Goal: Task Accomplishment & Management: Manage account settings

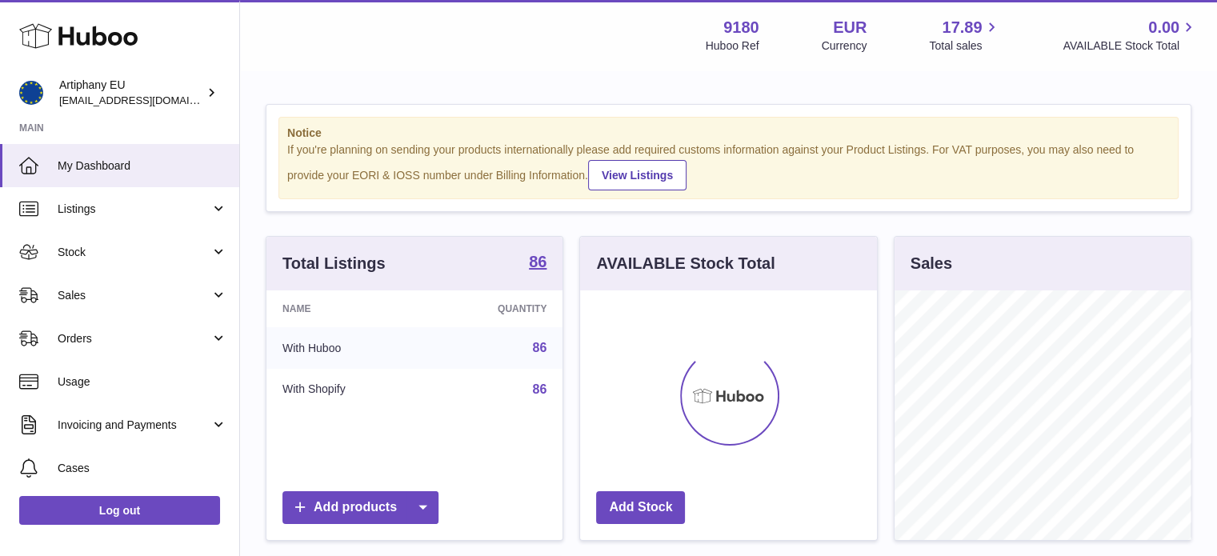
scroll to position [250, 297]
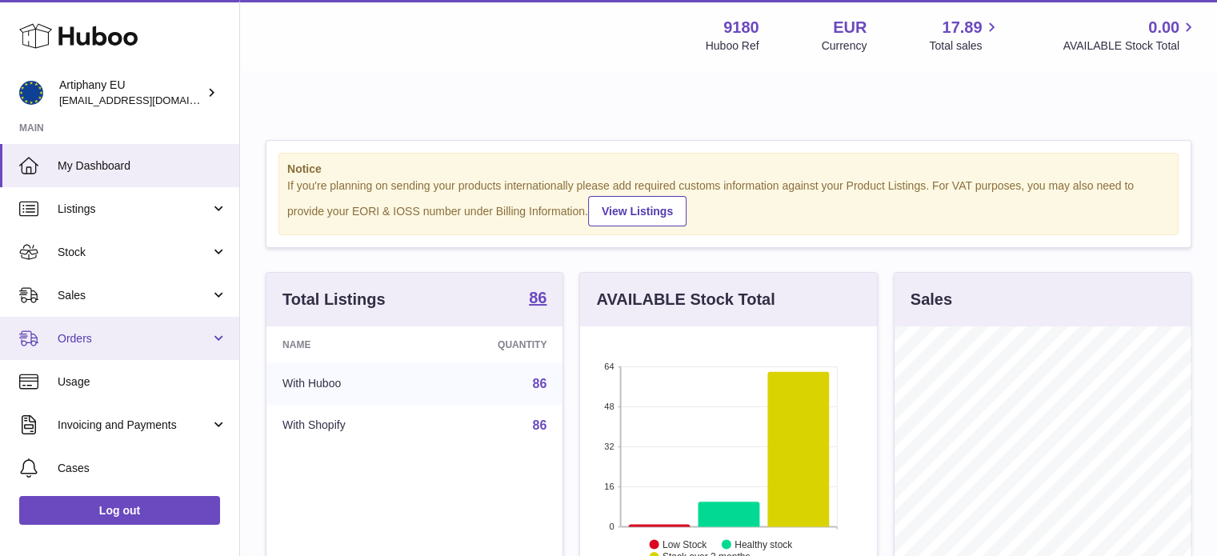
click at [197, 338] on span "Orders" at bounding box center [134, 338] width 153 height 15
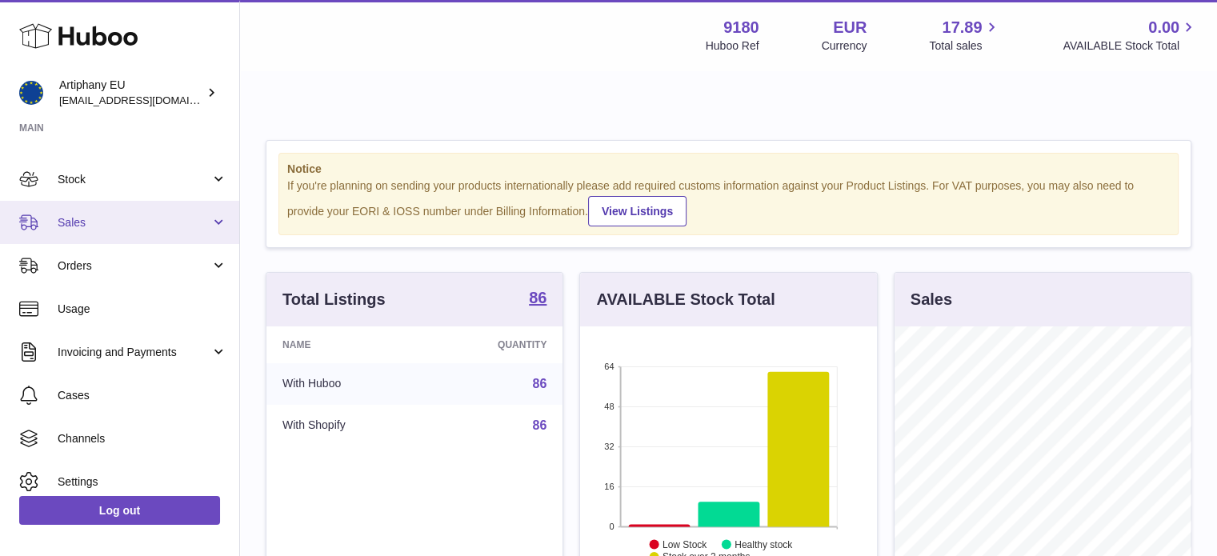
scroll to position [78, 0]
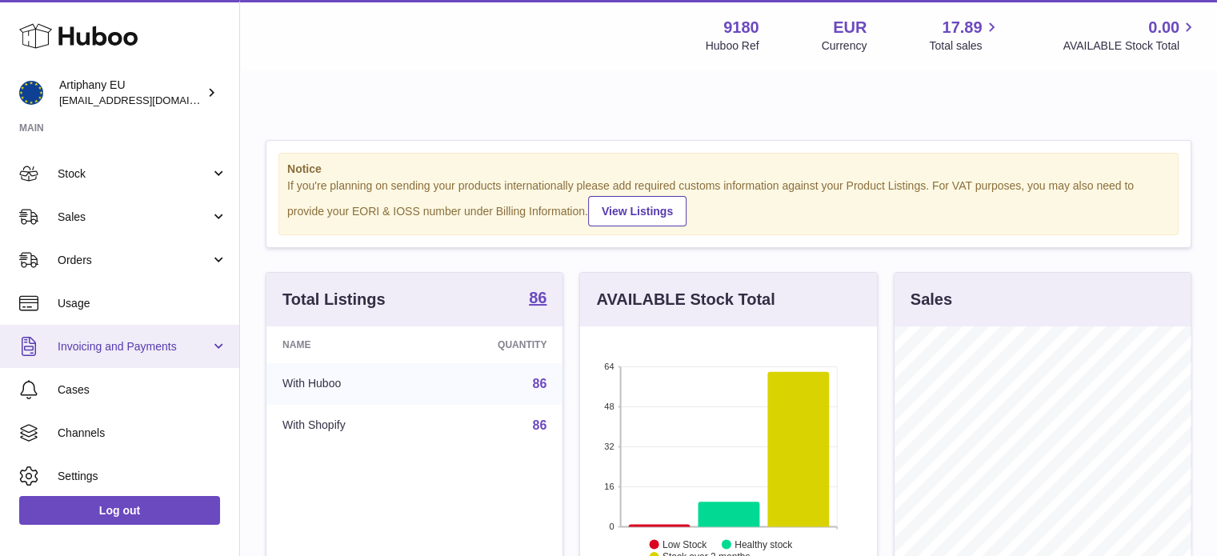
click at [187, 350] on span "Invoicing and Payments" at bounding box center [134, 346] width 153 height 15
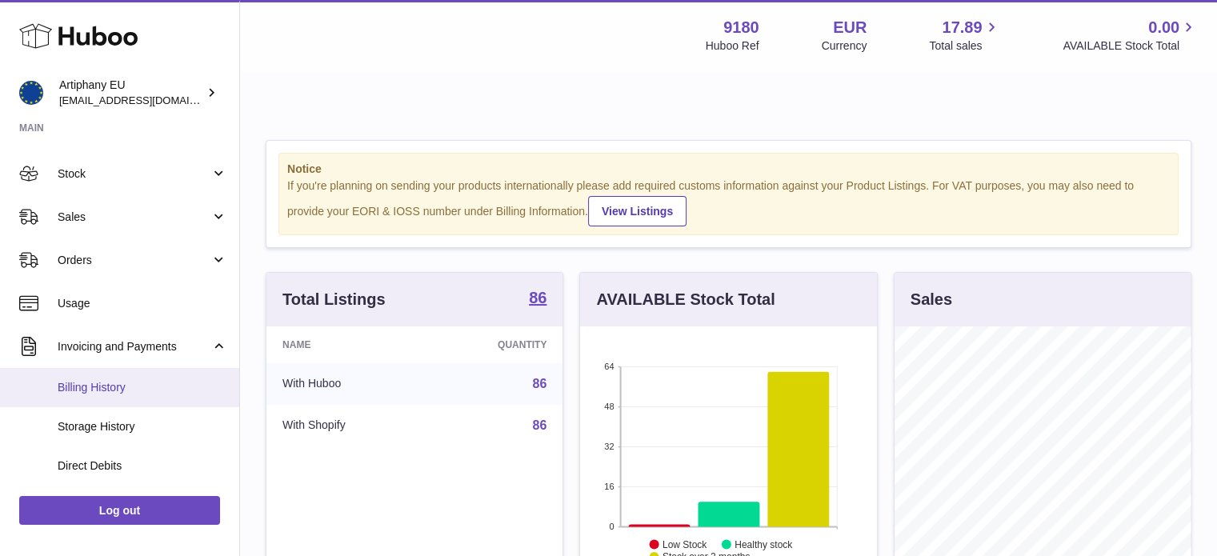
click at [158, 376] on link "Billing History" at bounding box center [119, 387] width 239 height 39
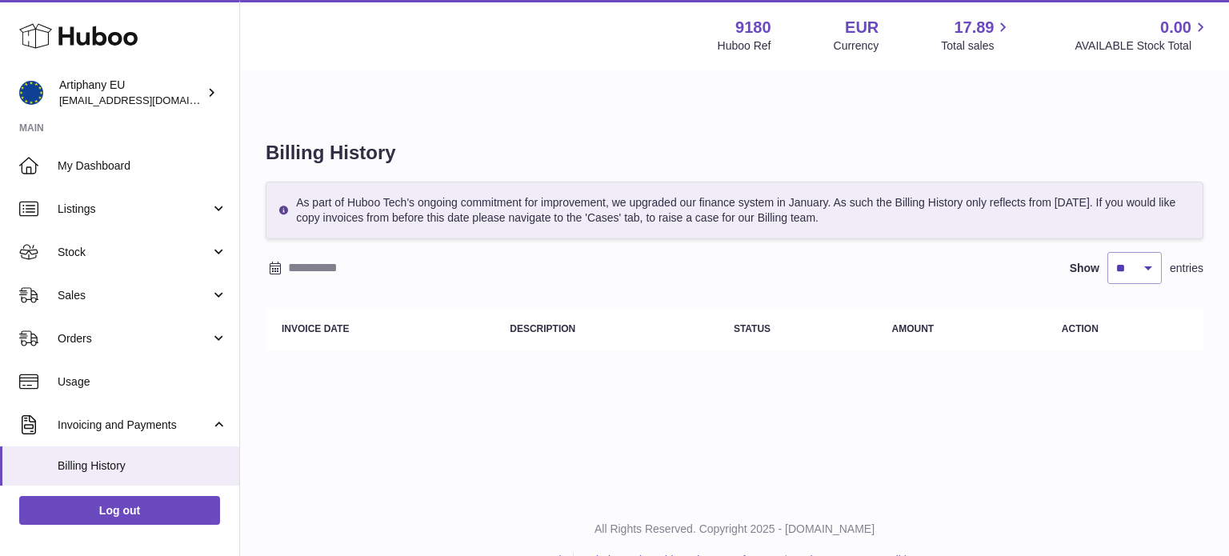
click at [316, 255] on input "text" at bounding box center [413, 268] width 250 height 26
click at [283, 266] on icon "button" at bounding box center [281, 263] width 19 height 19
click at [330, 332] on span "1" at bounding box center [323, 326] width 29 height 29
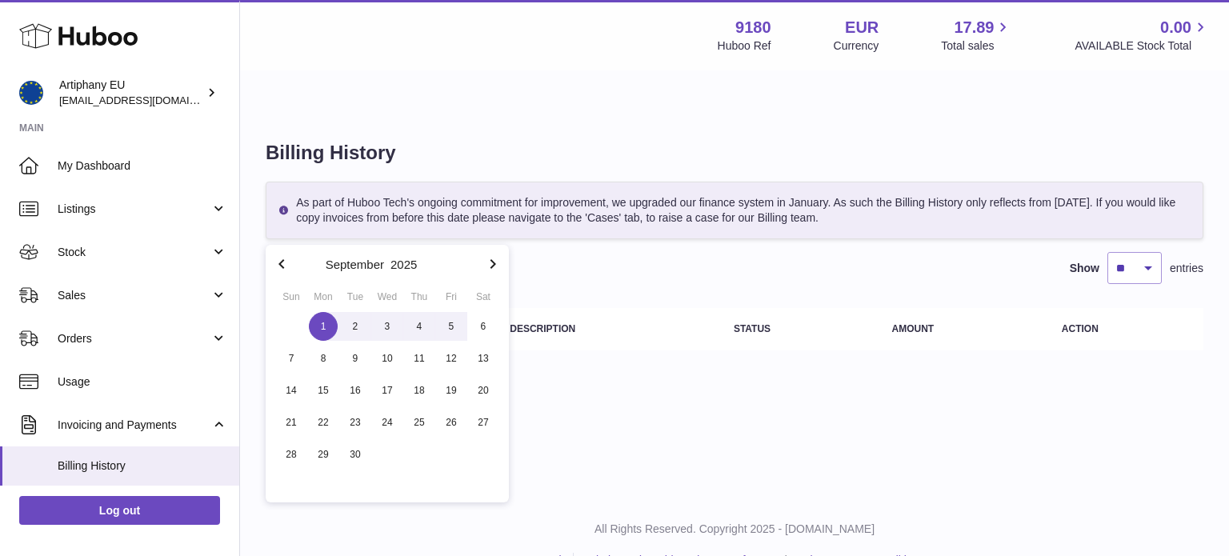
click at [492, 260] on icon "button" at bounding box center [492, 263] width 19 height 19
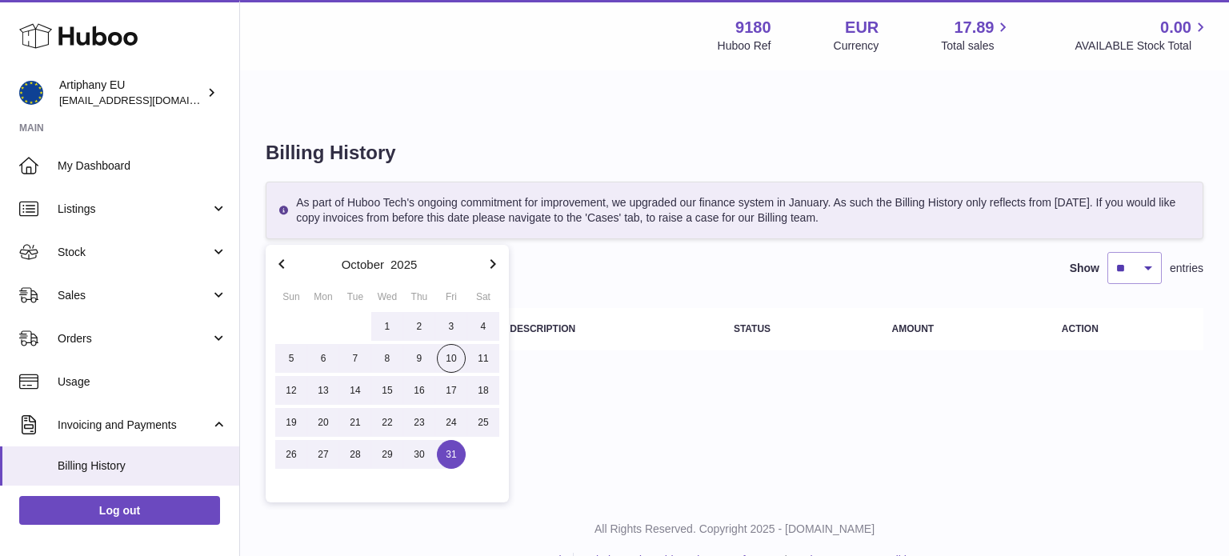
click at [453, 456] on span "31" at bounding box center [451, 454] width 29 height 29
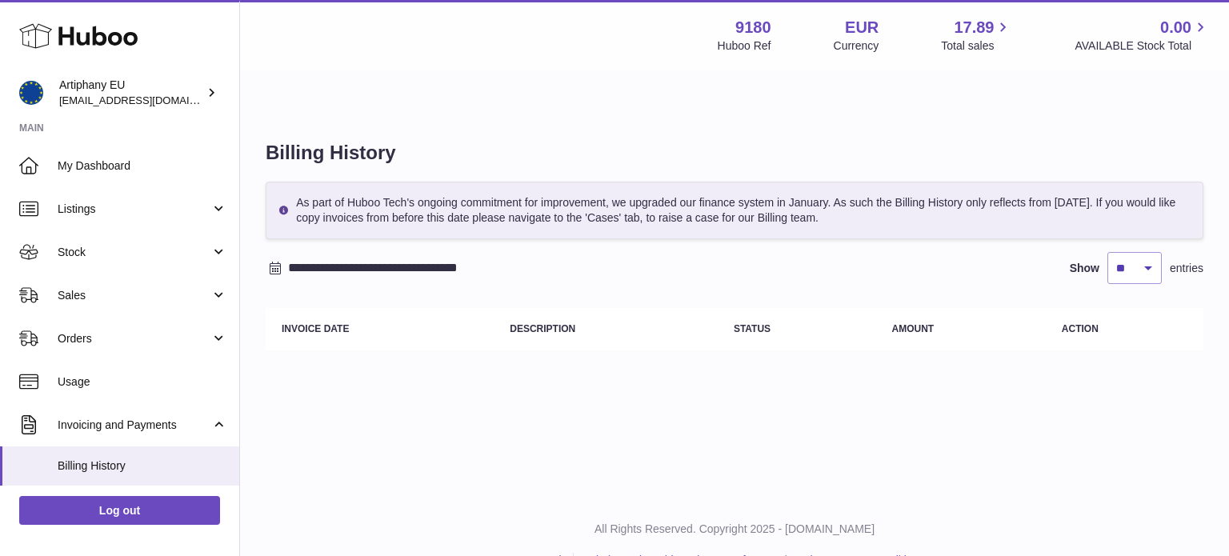
click at [349, 255] on input "**********" at bounding box center [413, 268] width 250 height 26
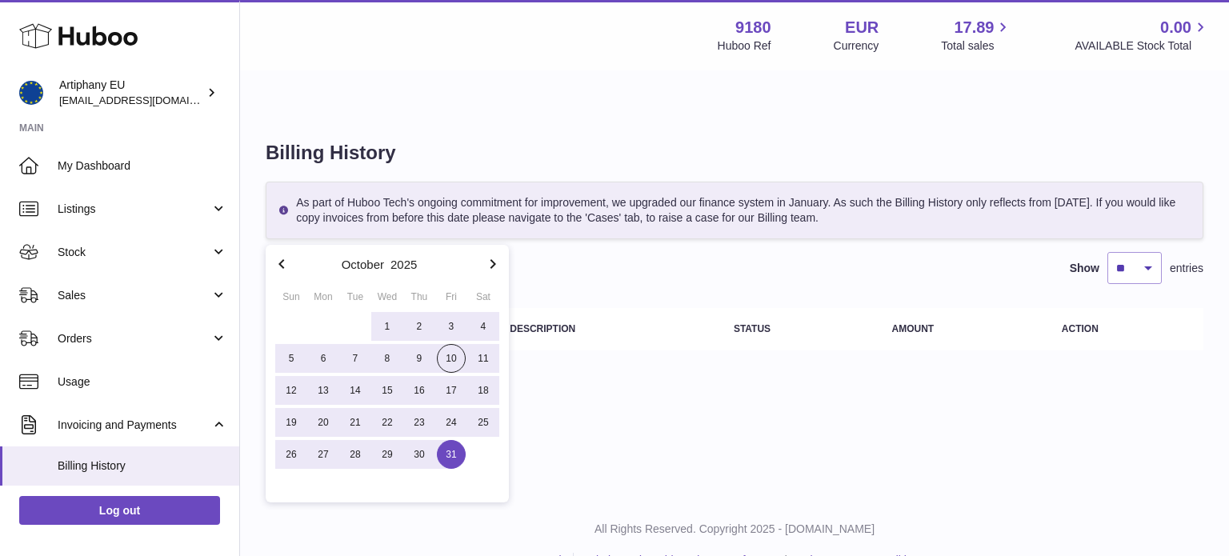
click at [451, 351] on span "10" at bounding box center [451, 358] width 29 height 29
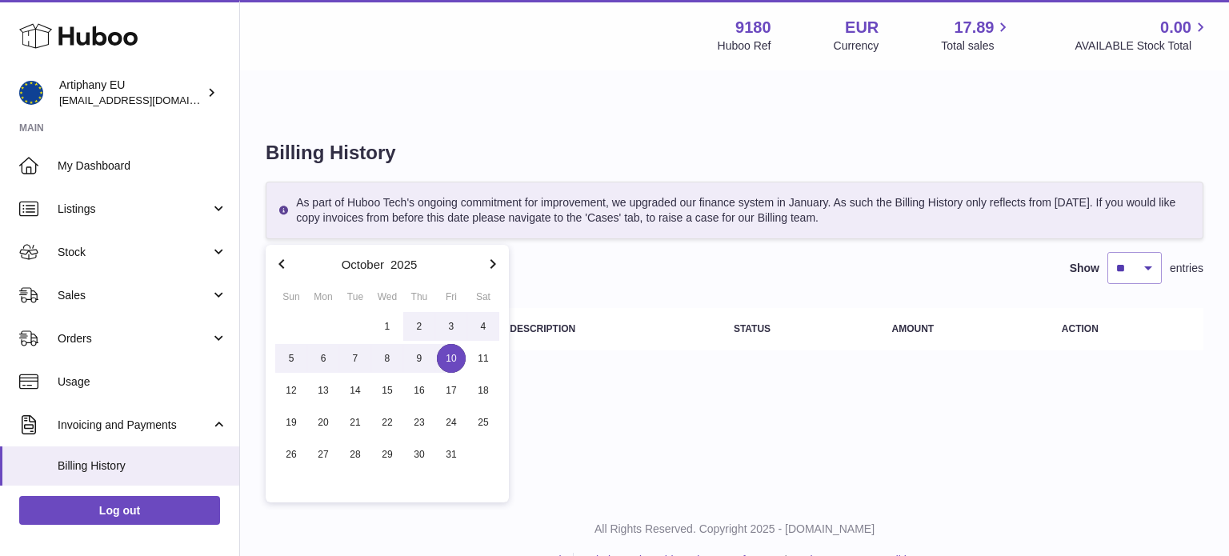
click at [270, 252] on button "button" at bounding box center [282, 264] width 32 height 38
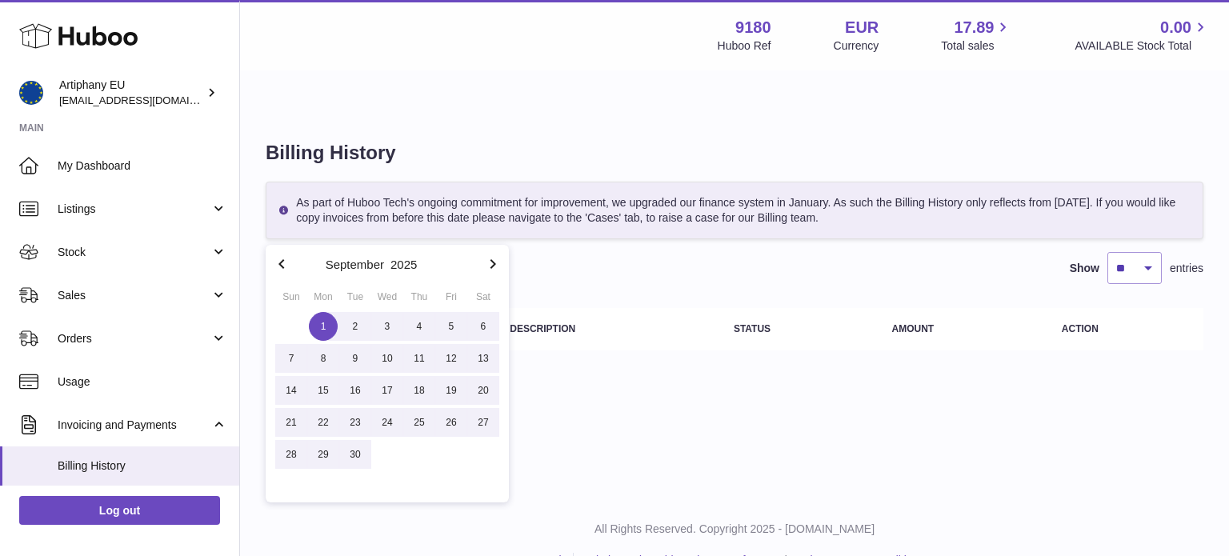
click at [330, 331] on span "1" at bounding box center [323, 326] width 29 height 29
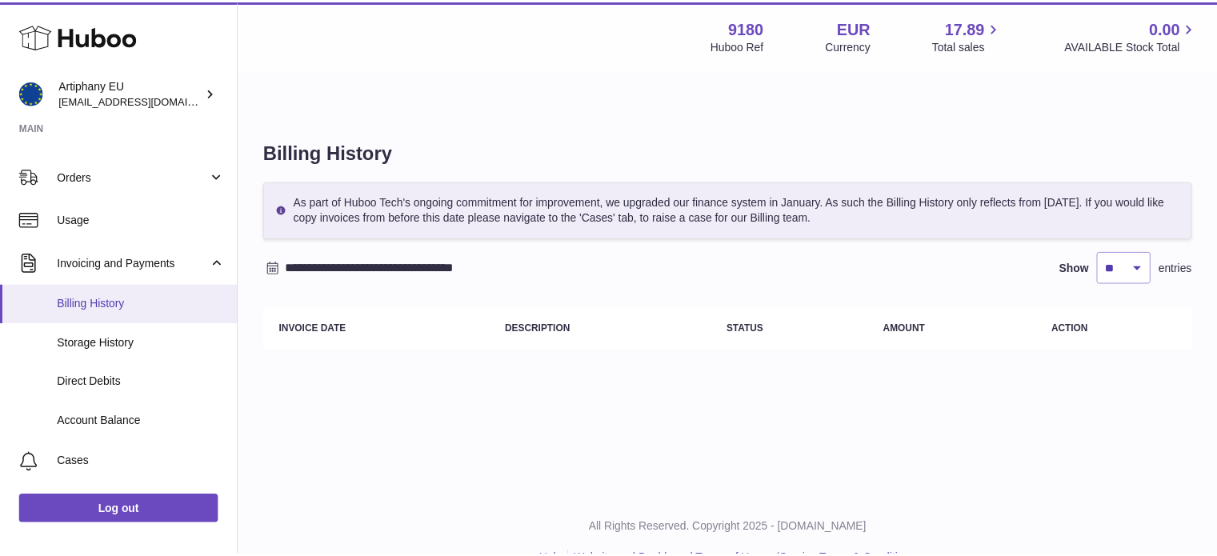
scroll to position [144, 0]
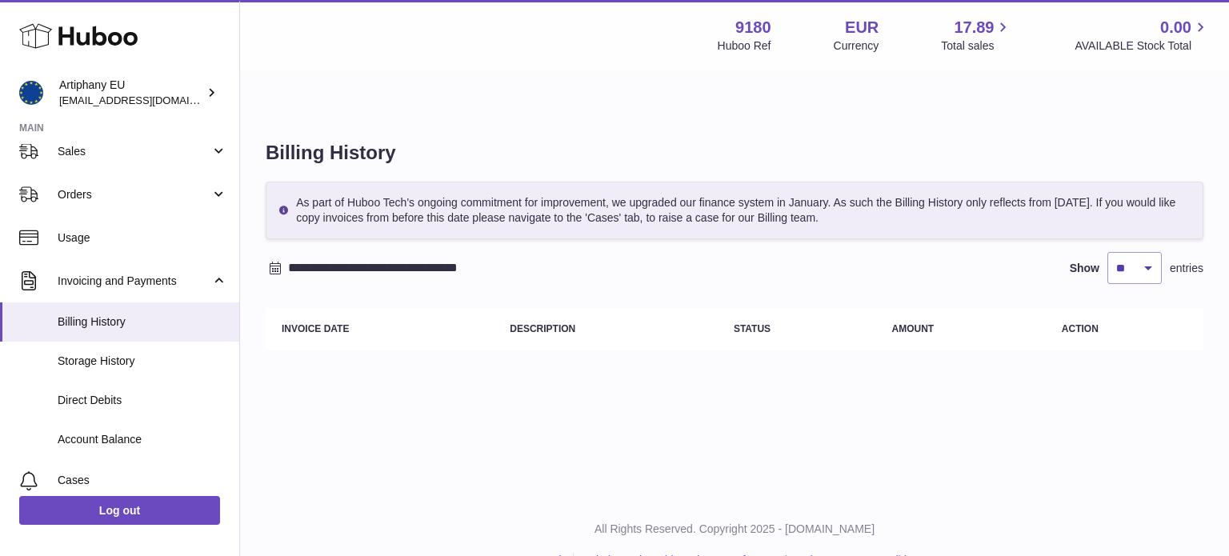
click at [336, 255] on input "**********" at bounding box center [413, 268] width 250 height 26
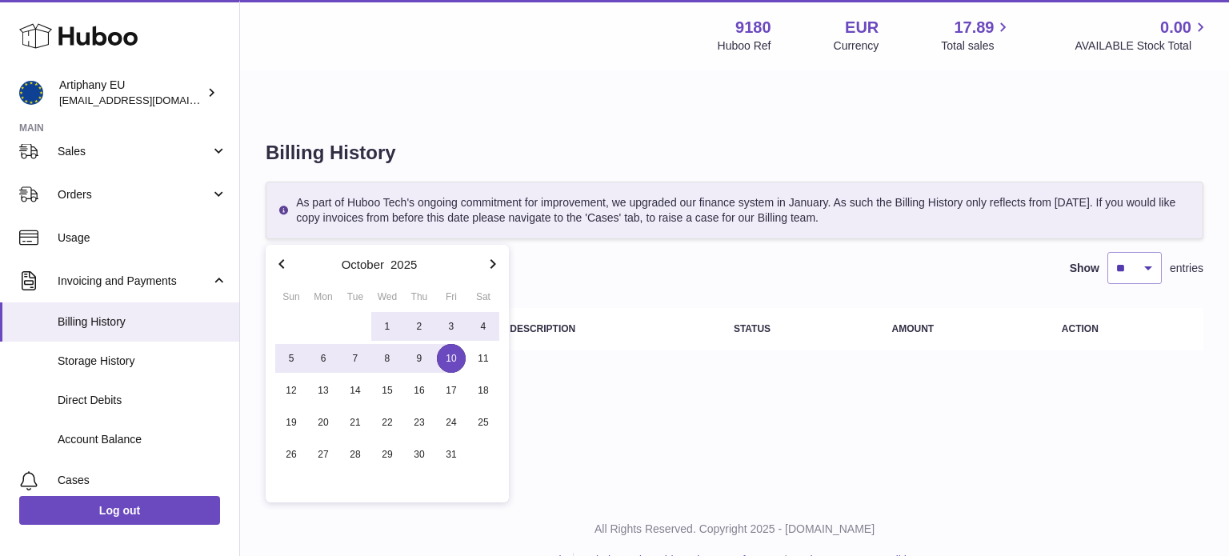
click at [380, 321] on span "1" at bounding box center [387, 326] width 29 height 29
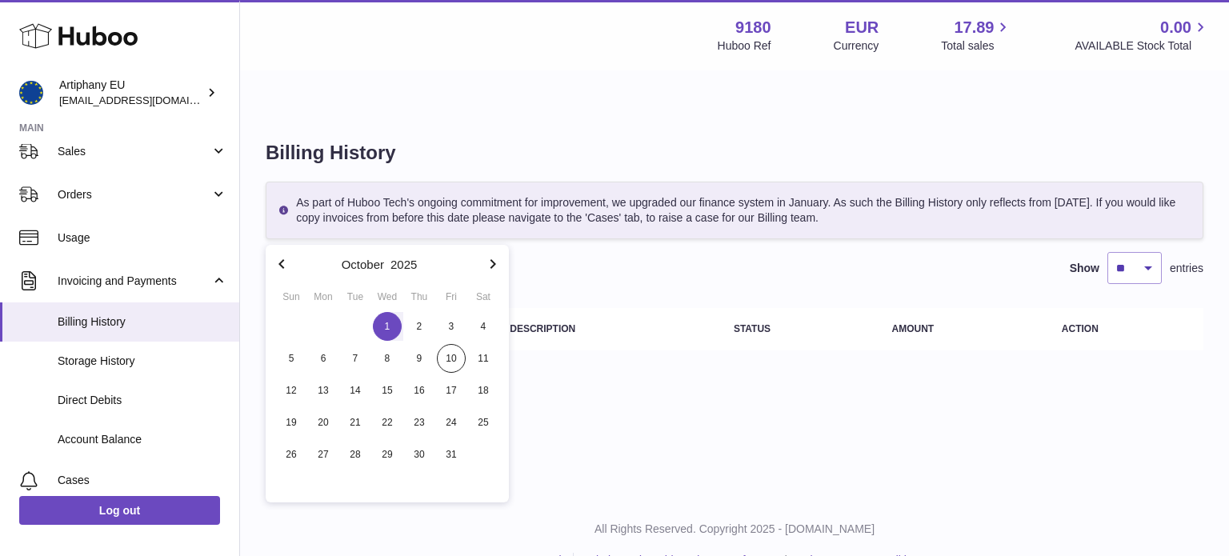
click at [281, 264] on icon "button" at bounding box center [281, 263] width 19 height 19
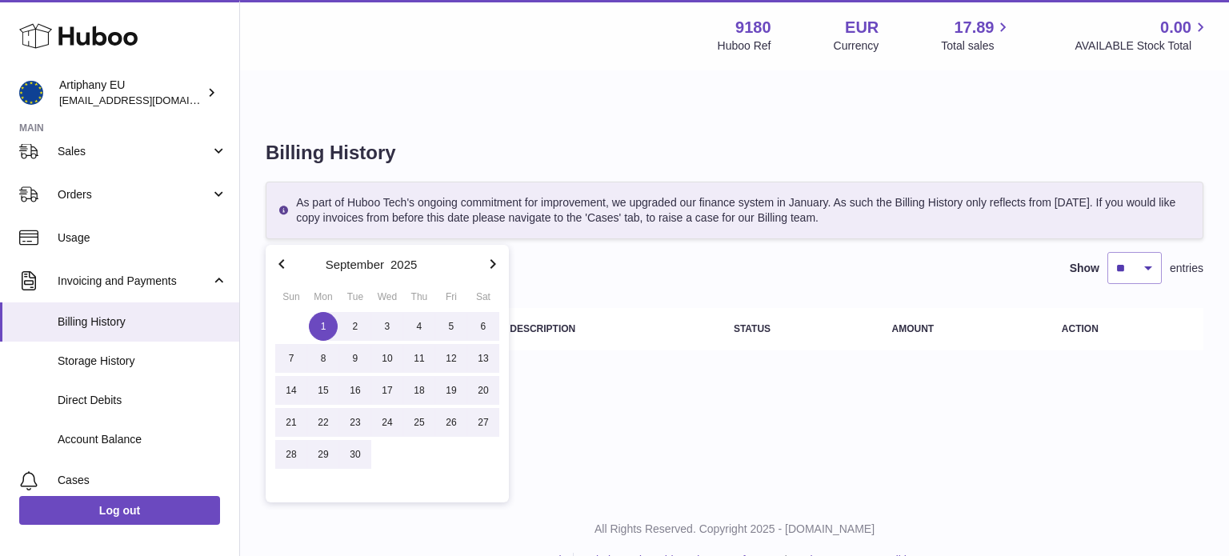
click at [317, 330] on span "1" at bounding box center [323, 326] width 29 height 29
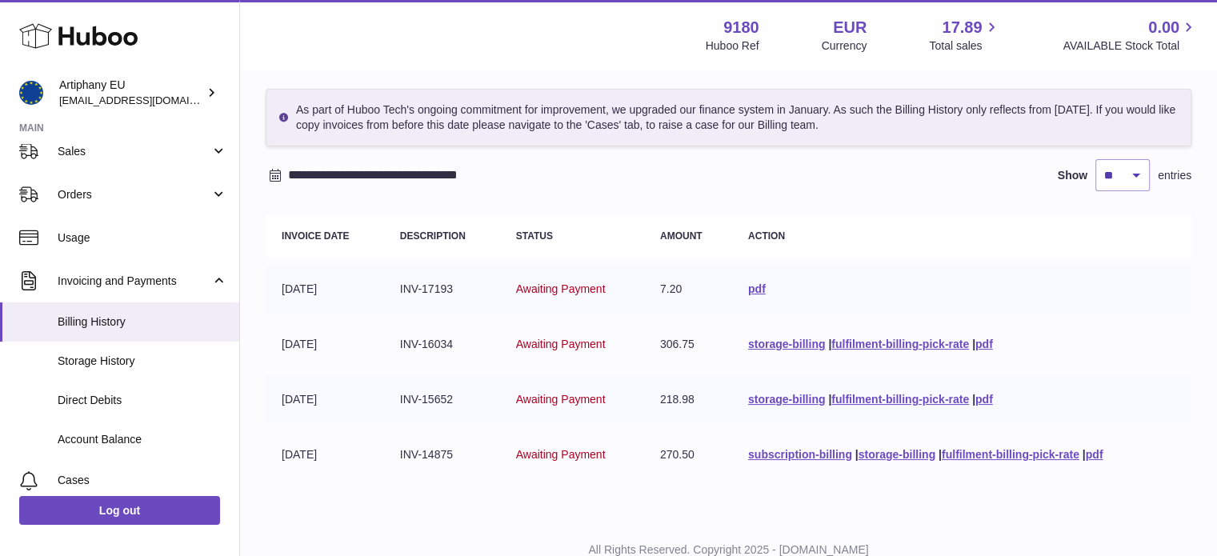
scroll to position [111, 0]
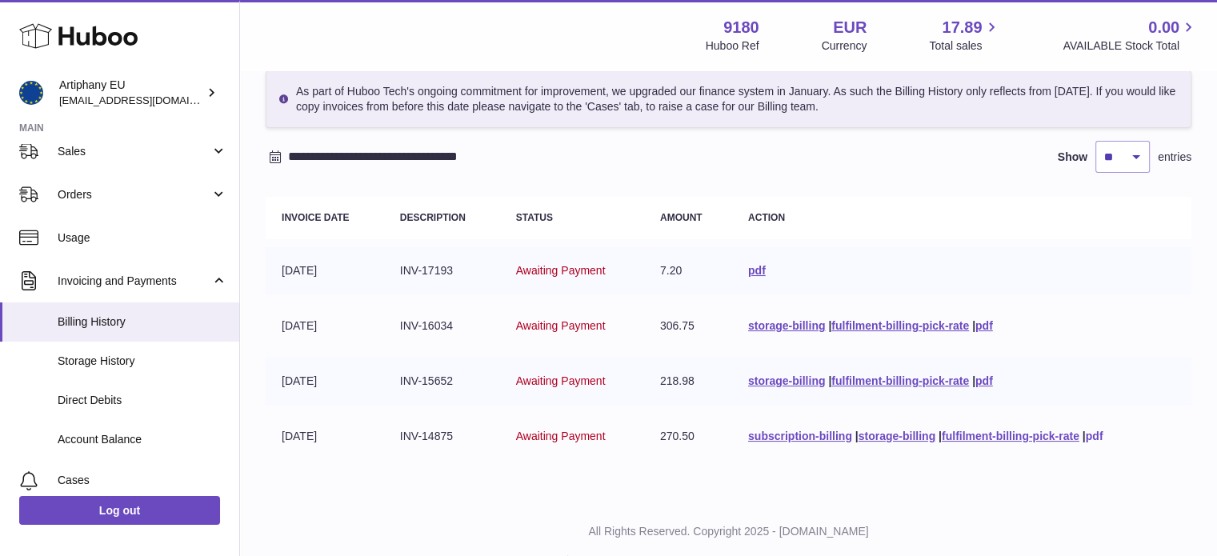
click at [1094, 430] on link "pdf" at bounding box center [1094, 436] width 18 height 13
click at [982, 374] on link "pdf" at bounding box center [984, 380] width 18 height 13
click at [982, 319] on link "pdf" at bounding box center [984, 325] width 18 height 13
click at [748, 264] on link "pdf" at bounding box center [757, 270] width 18 height 13
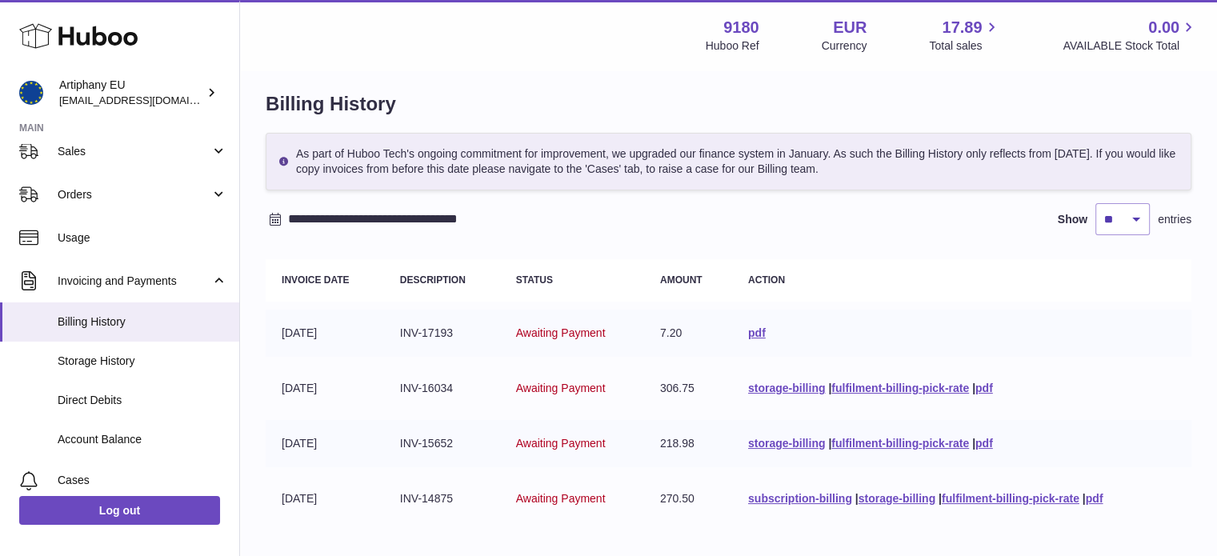
scroll to position [46, 0]
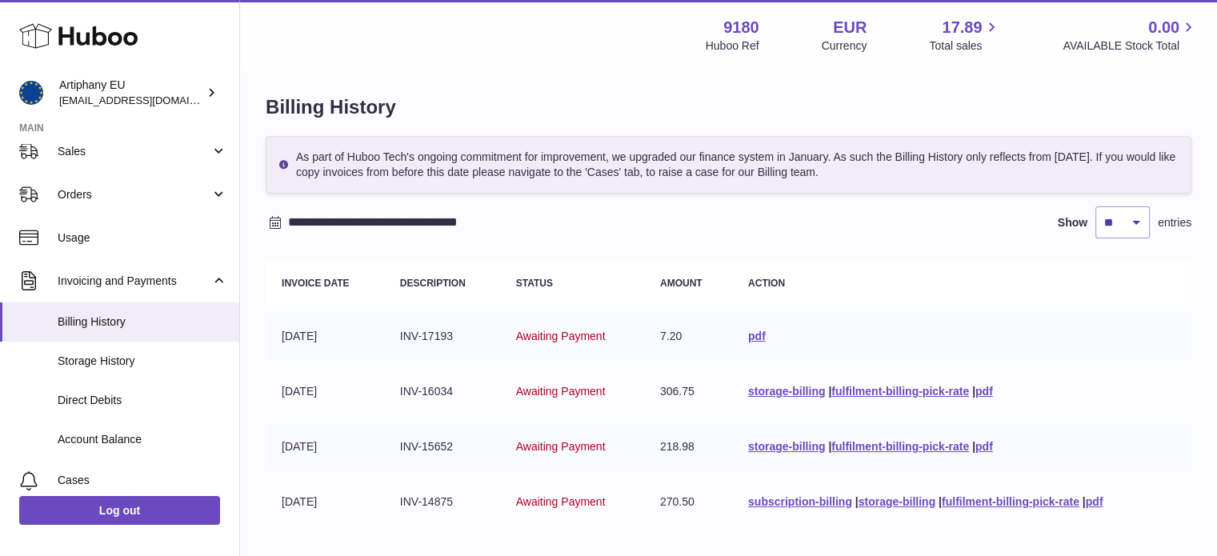
click at [440, 210] on input "**********" at bounding box center [413, 223] width 250 height 26
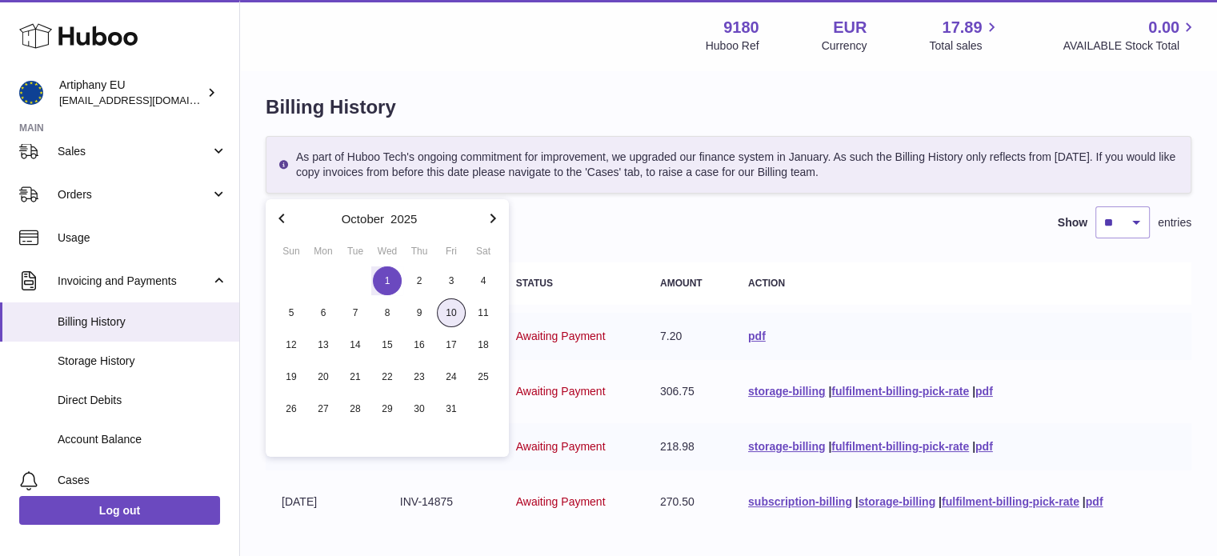
click at [454, 309] on span "10" at bounding box center [451, 312] width 29 height 29
click at [380, 277] on span "1" at bounding box center [387, 280] width 29 height 29
type input "**********"
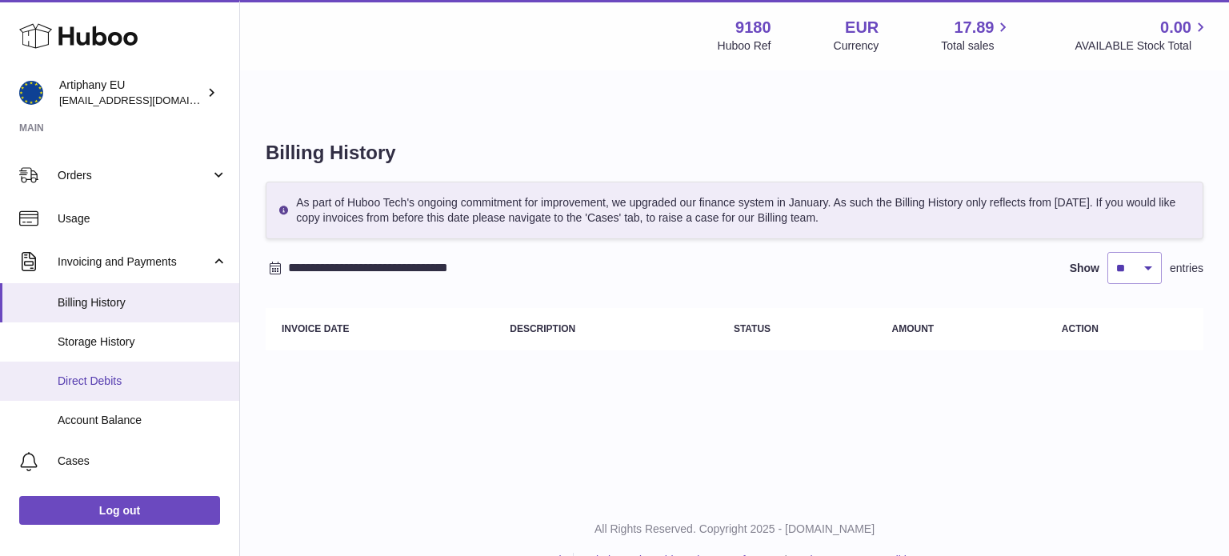
scroll to position [166, 0]
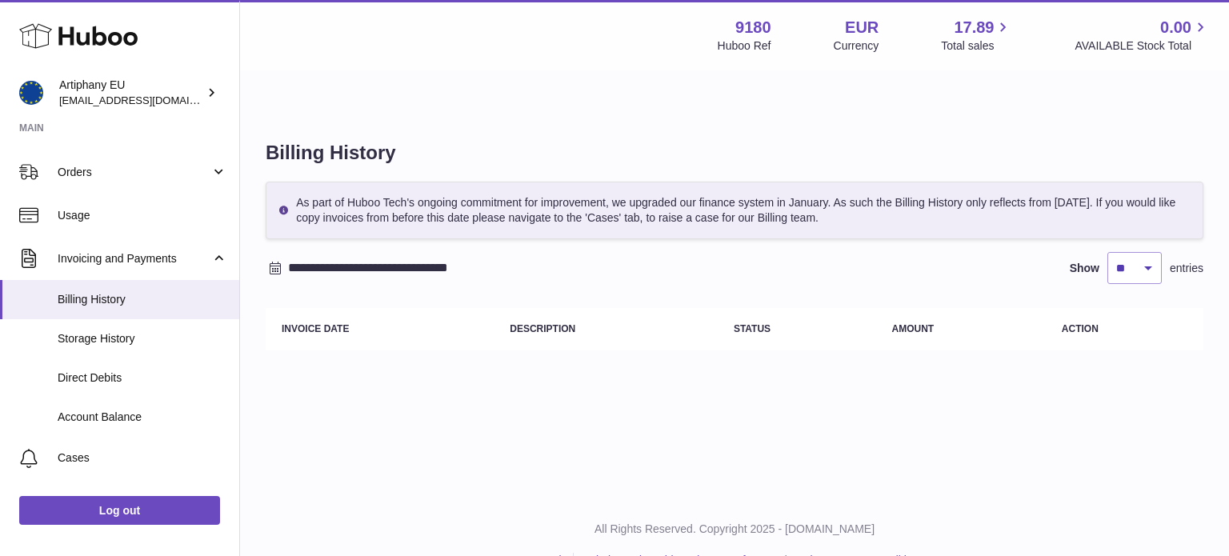
click at [326, 255] on input "**********" at bounding box center [413, 268] width 250 height 26
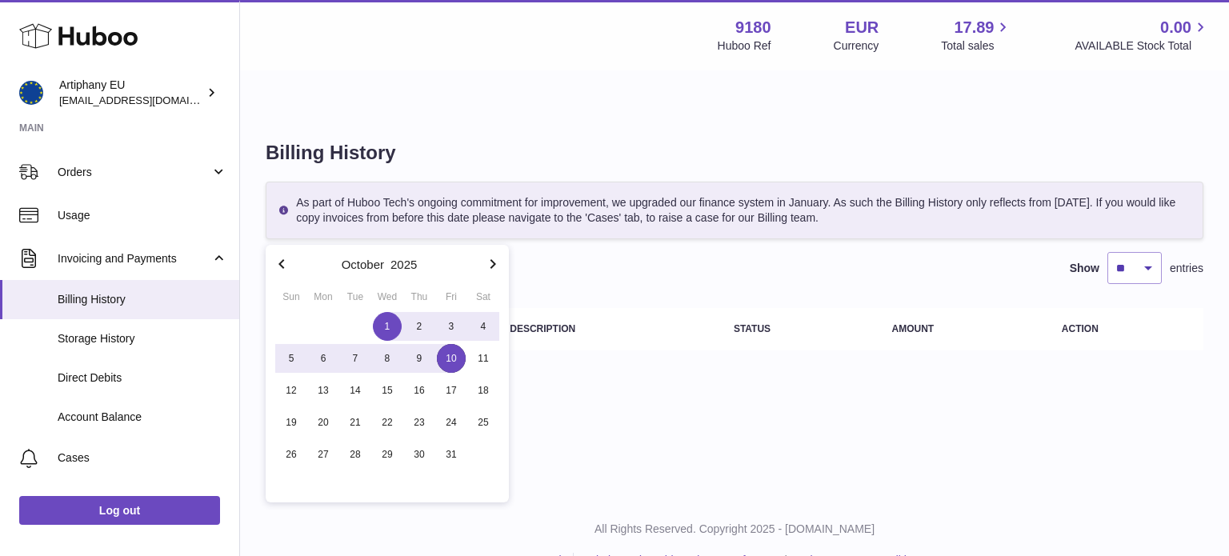
click at [755, 437] on div "**********" at bounding box center [734, 267] width 989 height 462
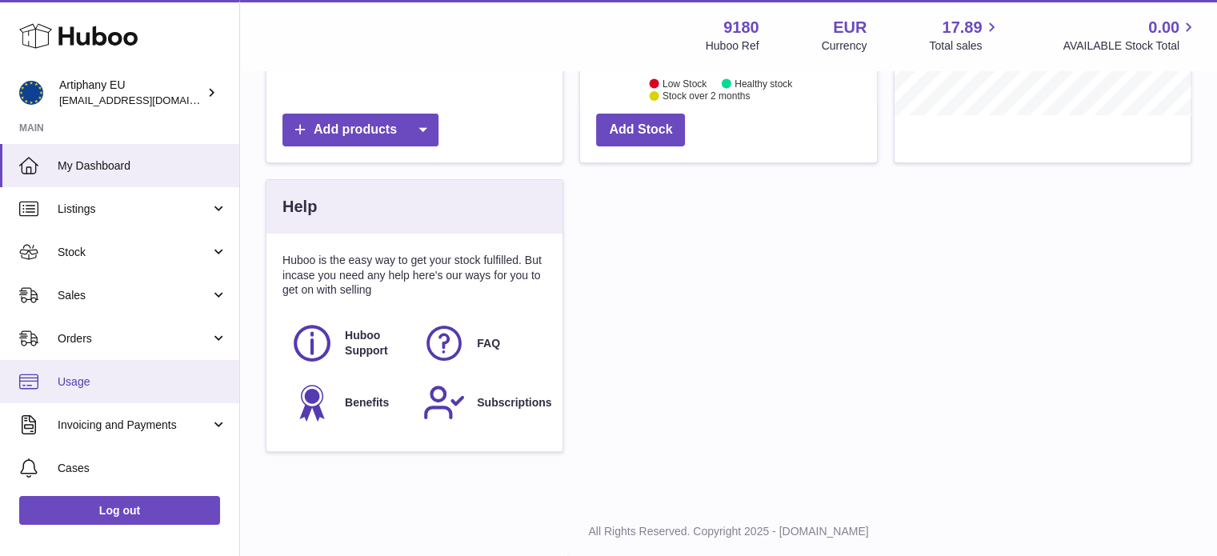
scroll to position [127, 0]
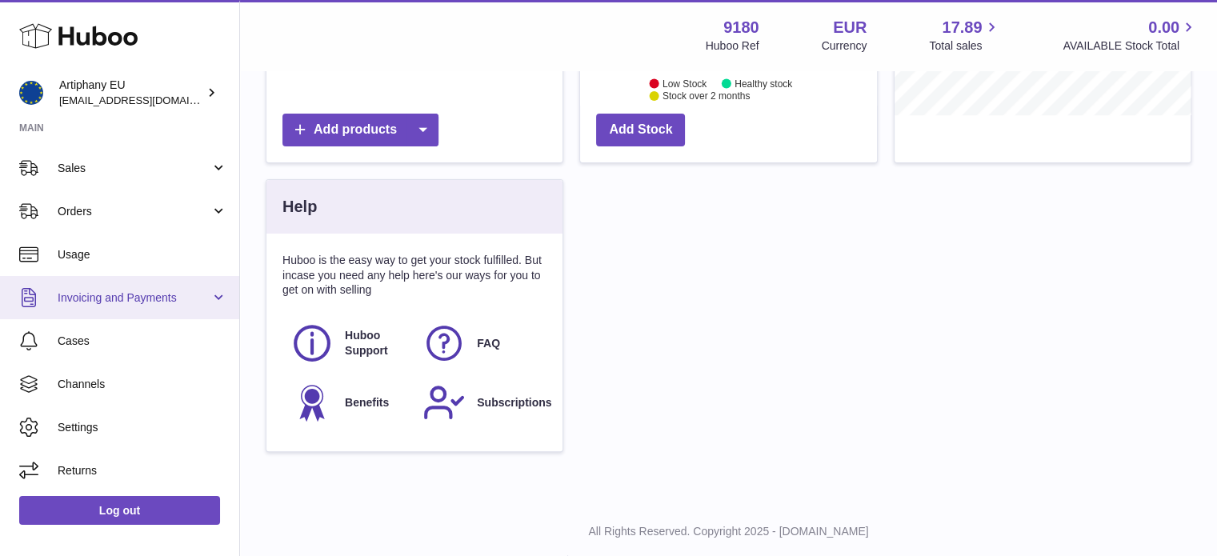
click at [189, 295] on span "Invoicing and Payments" at bounding box center [134, 297] width 153 height 15
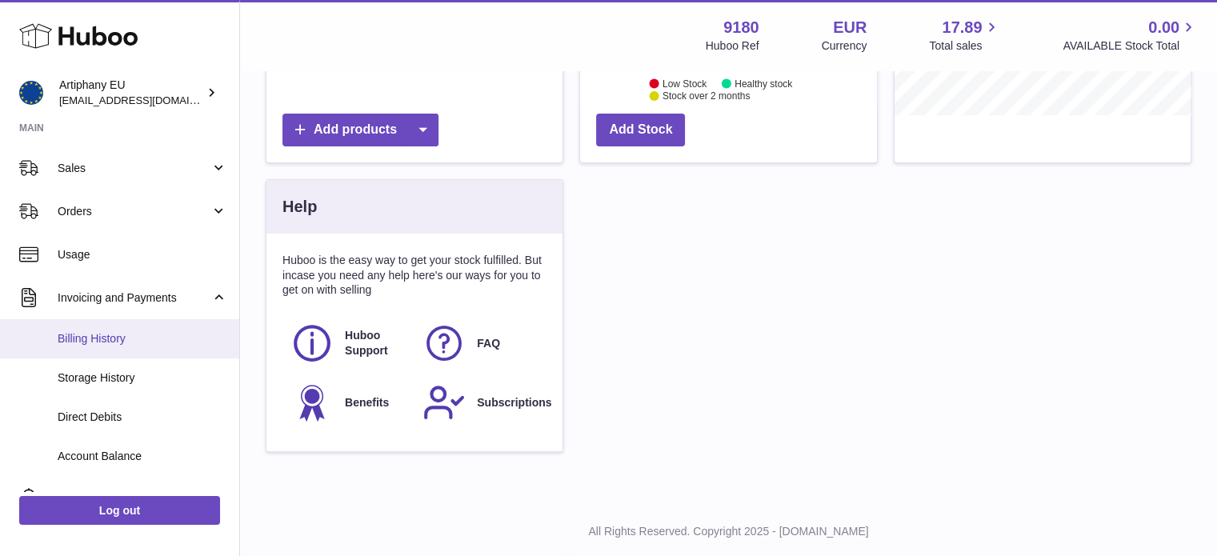
click at [165, 345] on span "Billing History" at bounding box center [143, 338] width 170 height 15
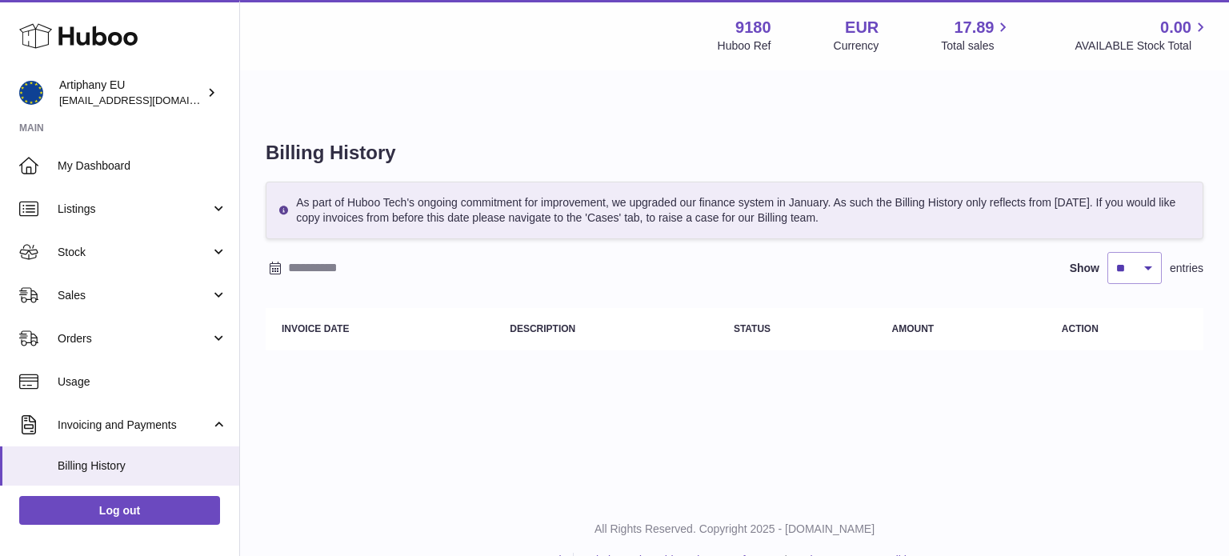
click at [327, 255] on input "text" at bounding box center [413, 268] width 250 height 26
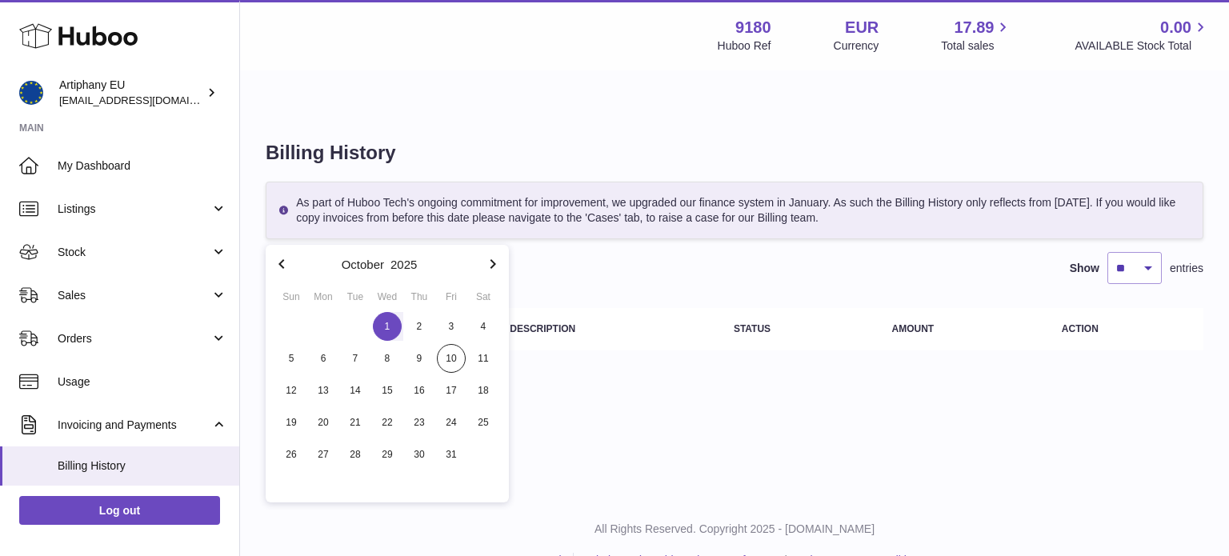
click at [386, 327] on span "1" at bounding box center [387, 326] width 29 height 29
click at [453, 354] on span "10" at bounding box center [451, 358] width 29 height 29
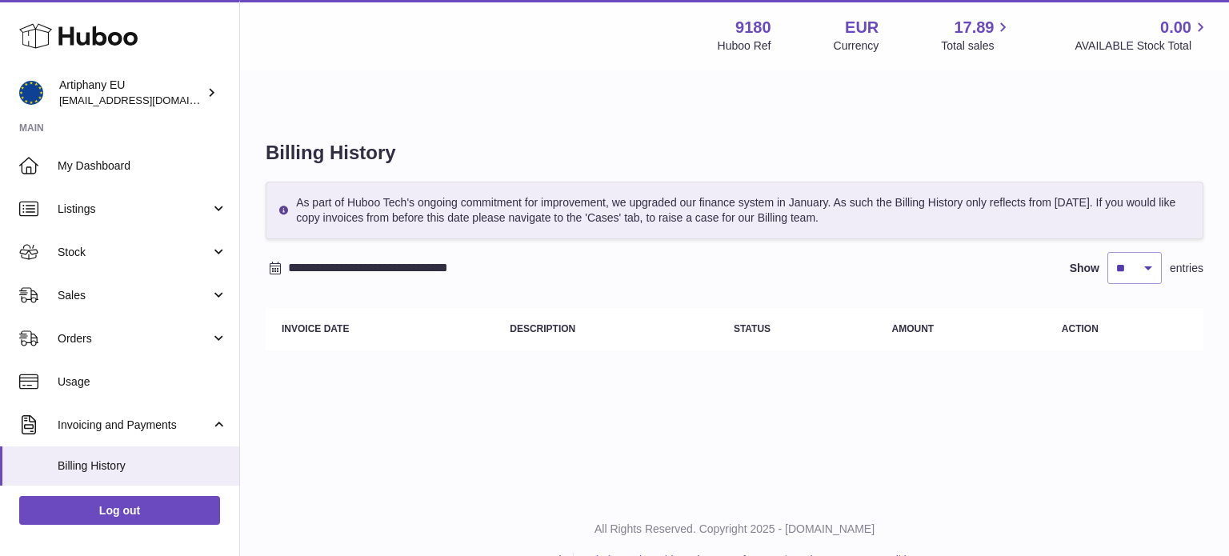
click at [403, 255] on input "**********" at bounding box center [413, 268] width 250 height 26
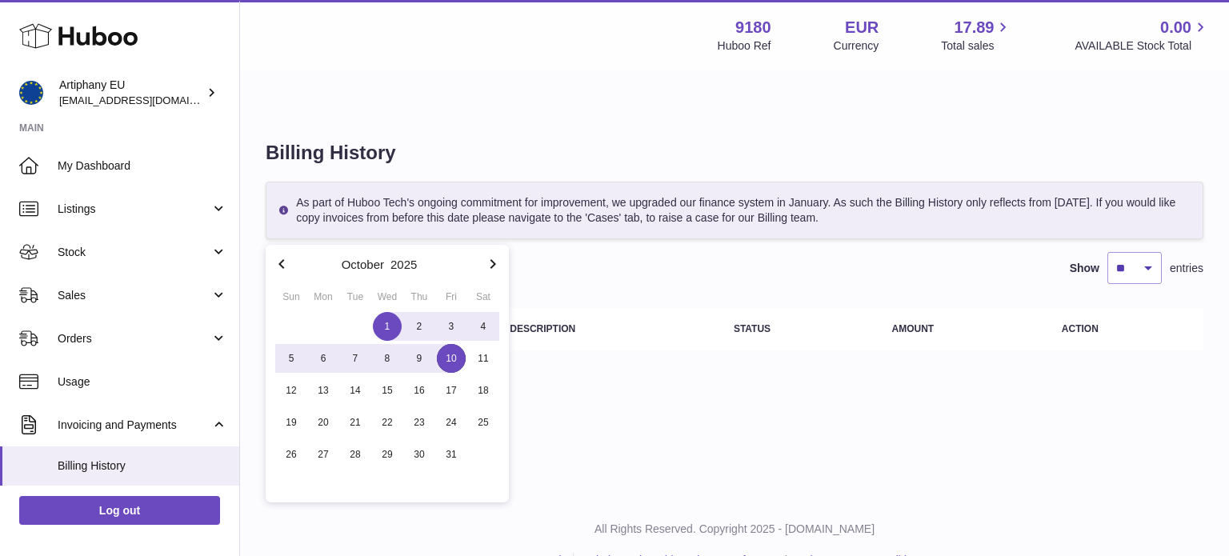
click at [290, 265] on icon "button" at bounding box center [281, 263] width 19 height 19
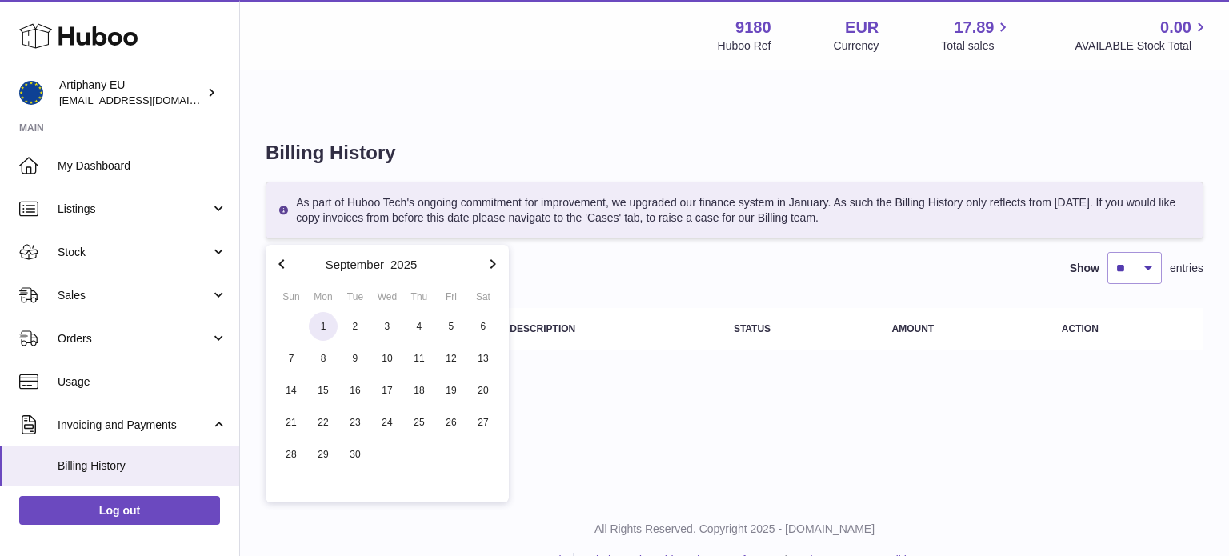
click at [329, 332] on span "1" at bounding box center [323, 326] width 29 height 29
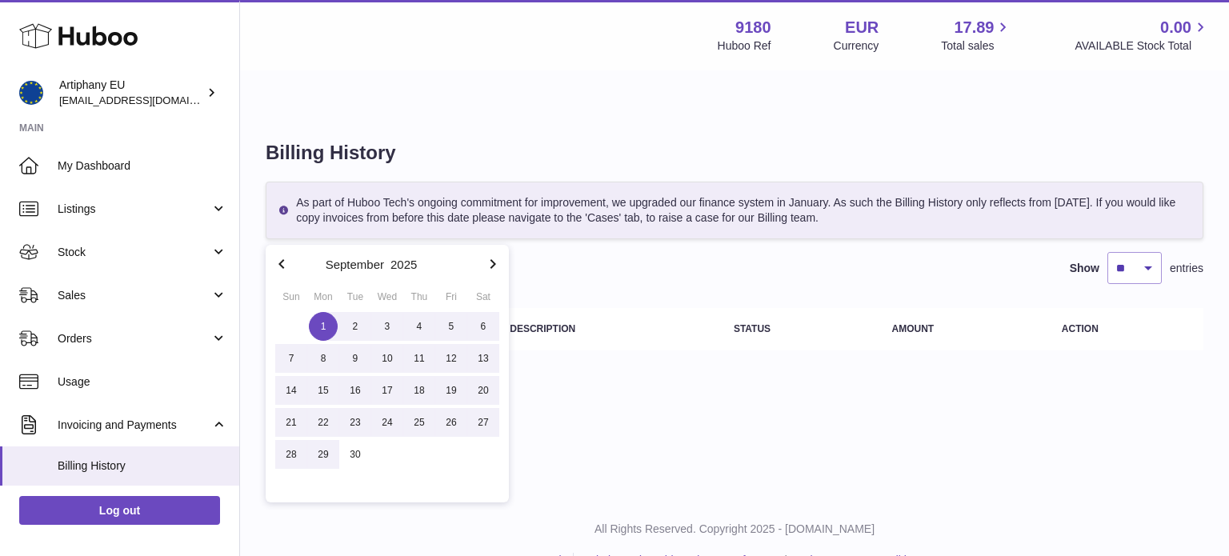
click at [371, 447] on div "1 2 3 4 5 6 7 8 9 10 11 12 13 14 15 16 17 18 19 20 21 22 23 24 25 26 27 28 29 30" at bounding box center [387, 390] width 224 height 160
click at [360, 457] on span "30" at bounding box center [355, 454] width 29 height 29
type input "**********"
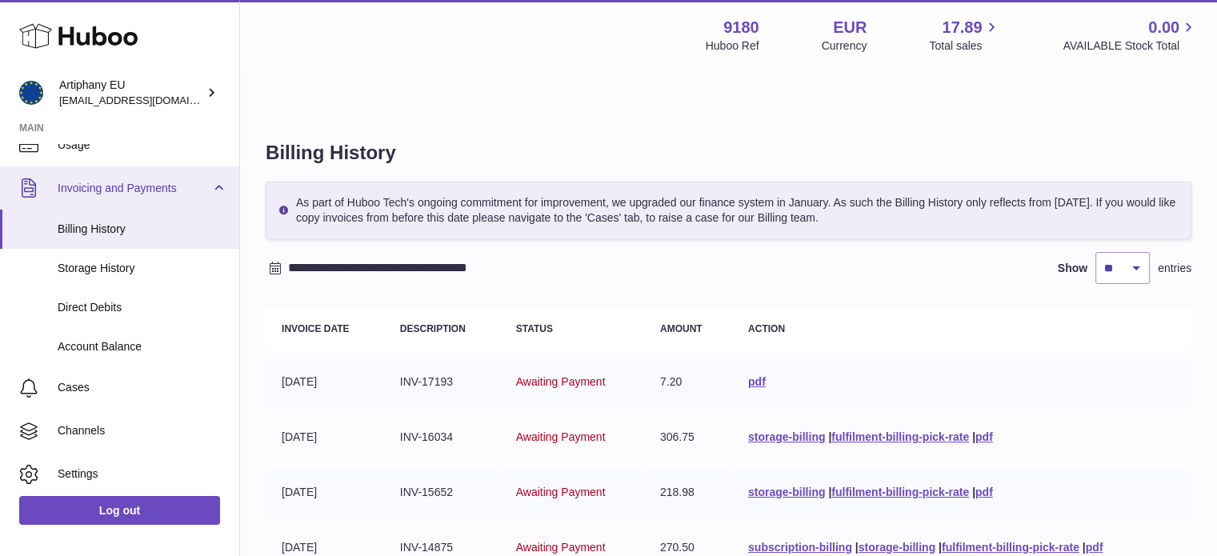
scroll to position [274, 0]
